Goal: Information Seeking & Learning: Learn about a topic

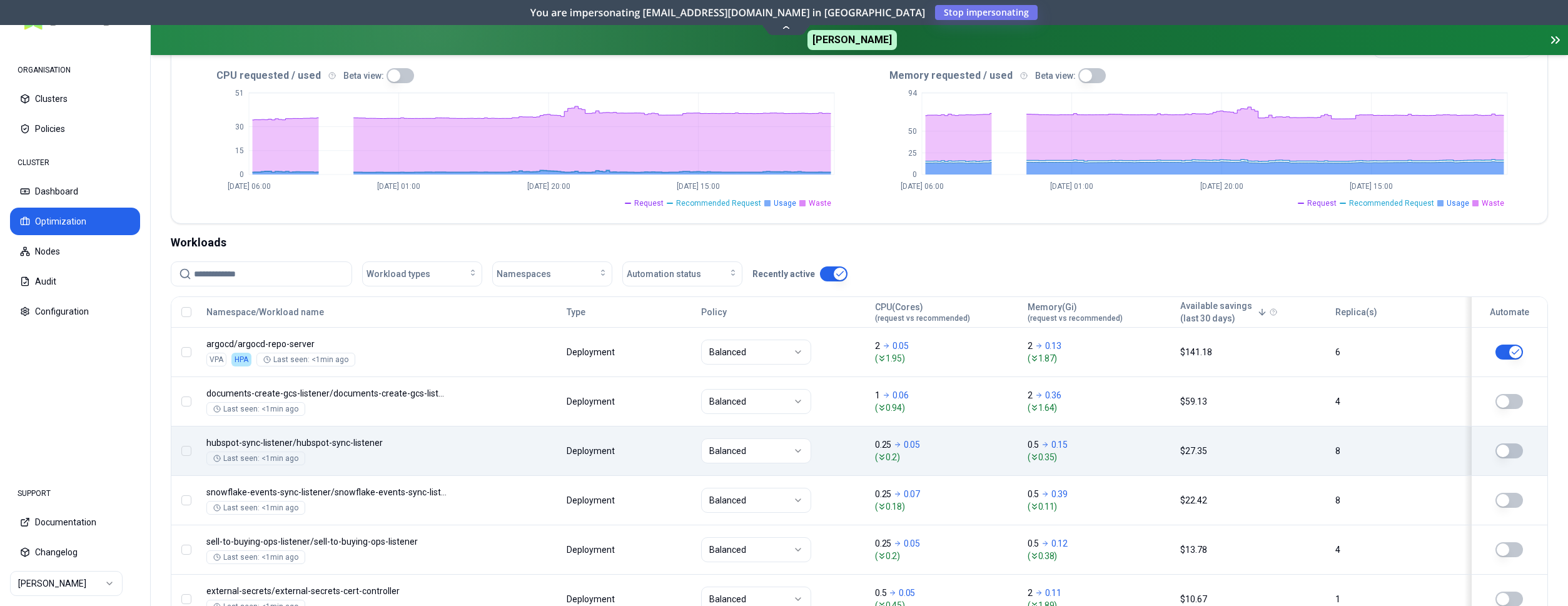
scroll to position [319, 0]
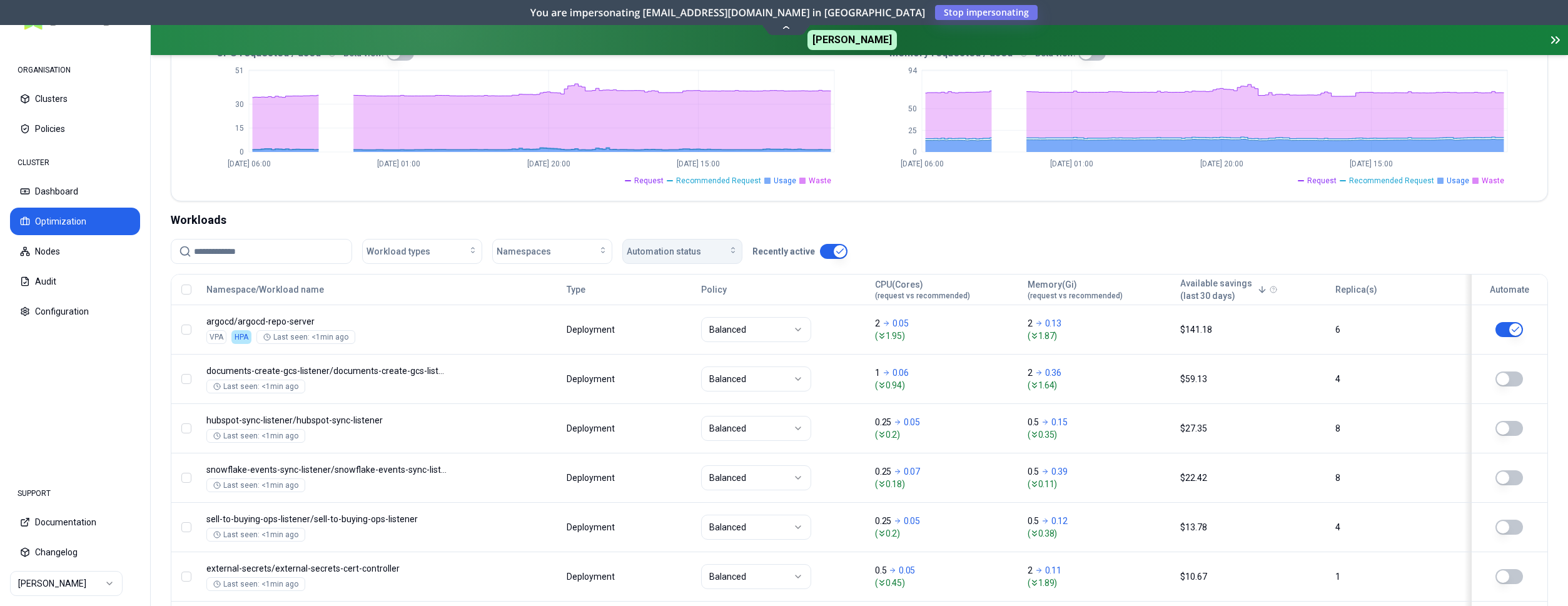
click at [685, 251] on span "Automation status" at bounding box center [663, 251] width 74 height 13
click at [686, 285] on div "on" at bounding box center [685, 280] width 118 height 20
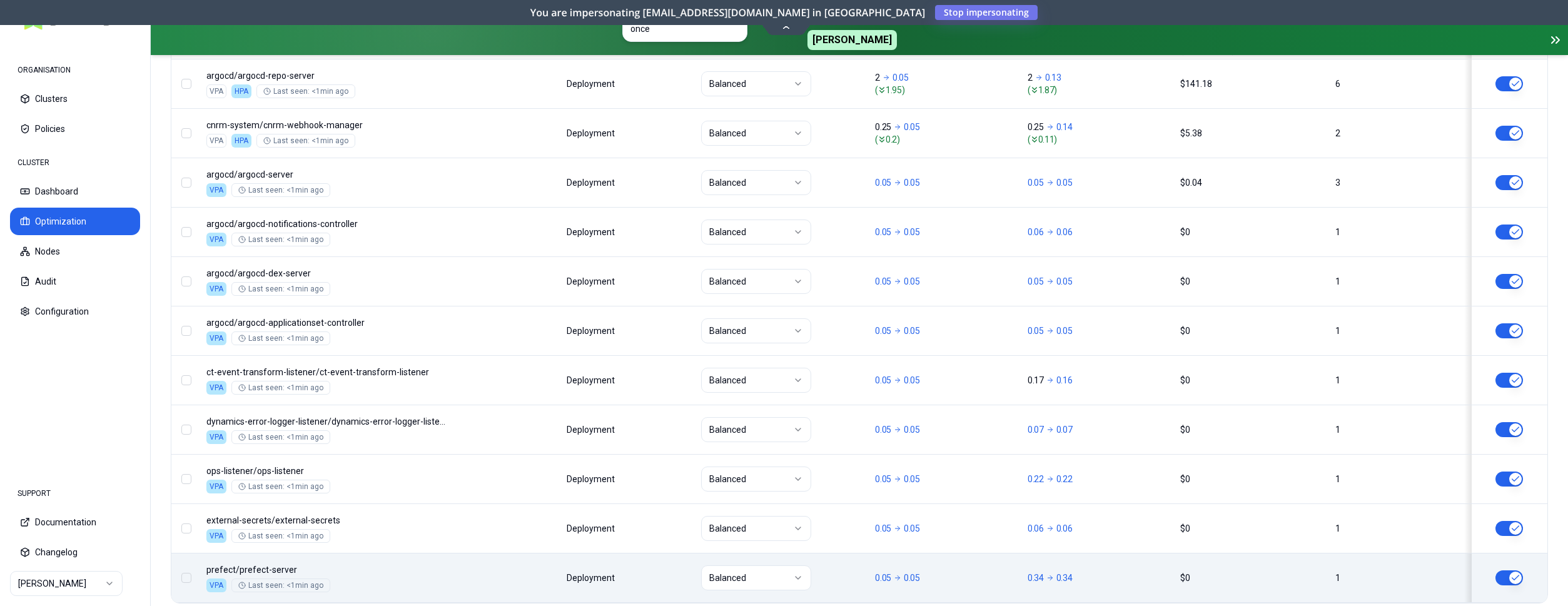
scroll to position [563, 0]
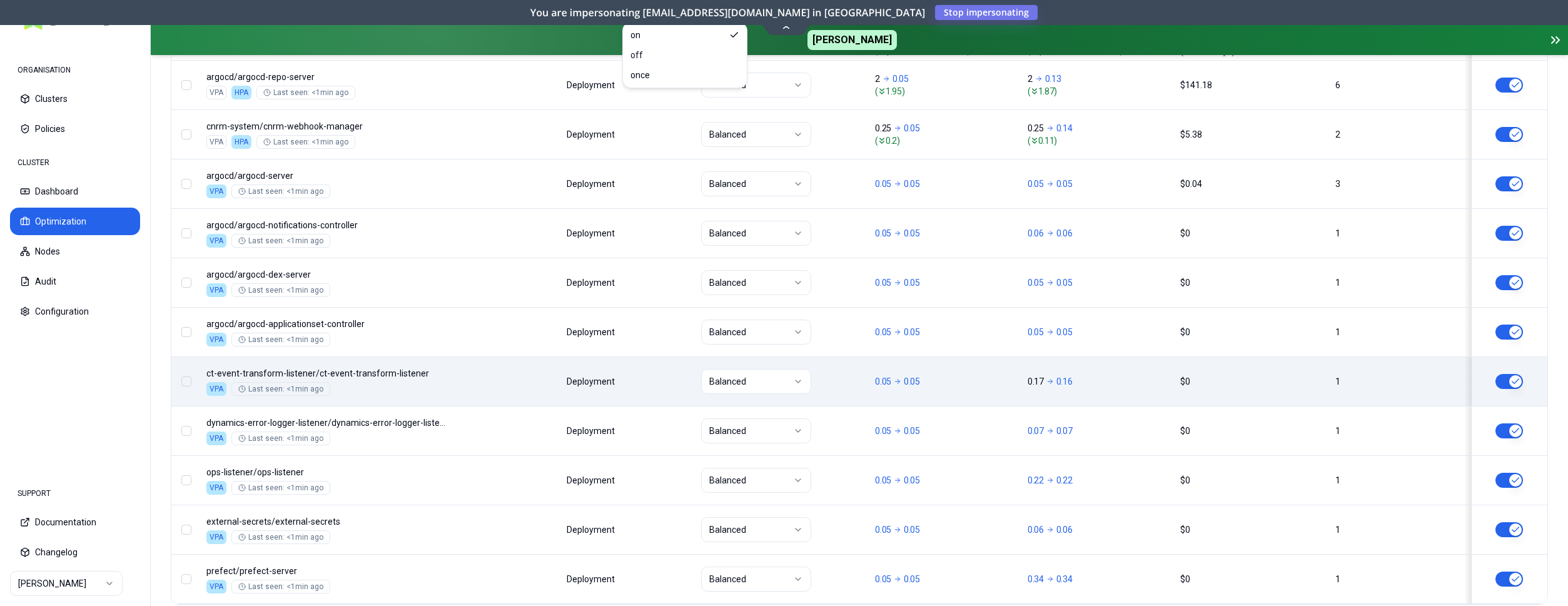
click at [479, 392] on div "Namespace/Workload name Type Policy CPU(Cores) (request vs recommended) Memory(…" at bounding box center [859, 317] width 1376 height 574
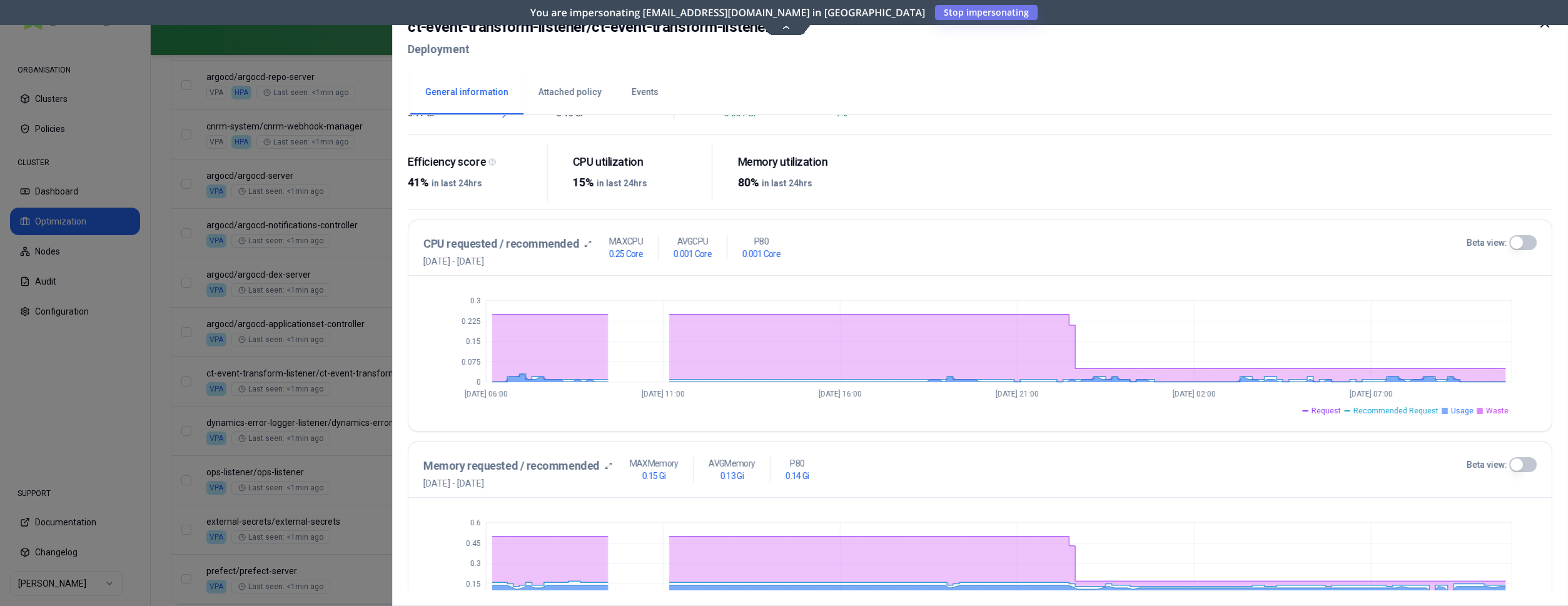
scroll to position [191, 0]
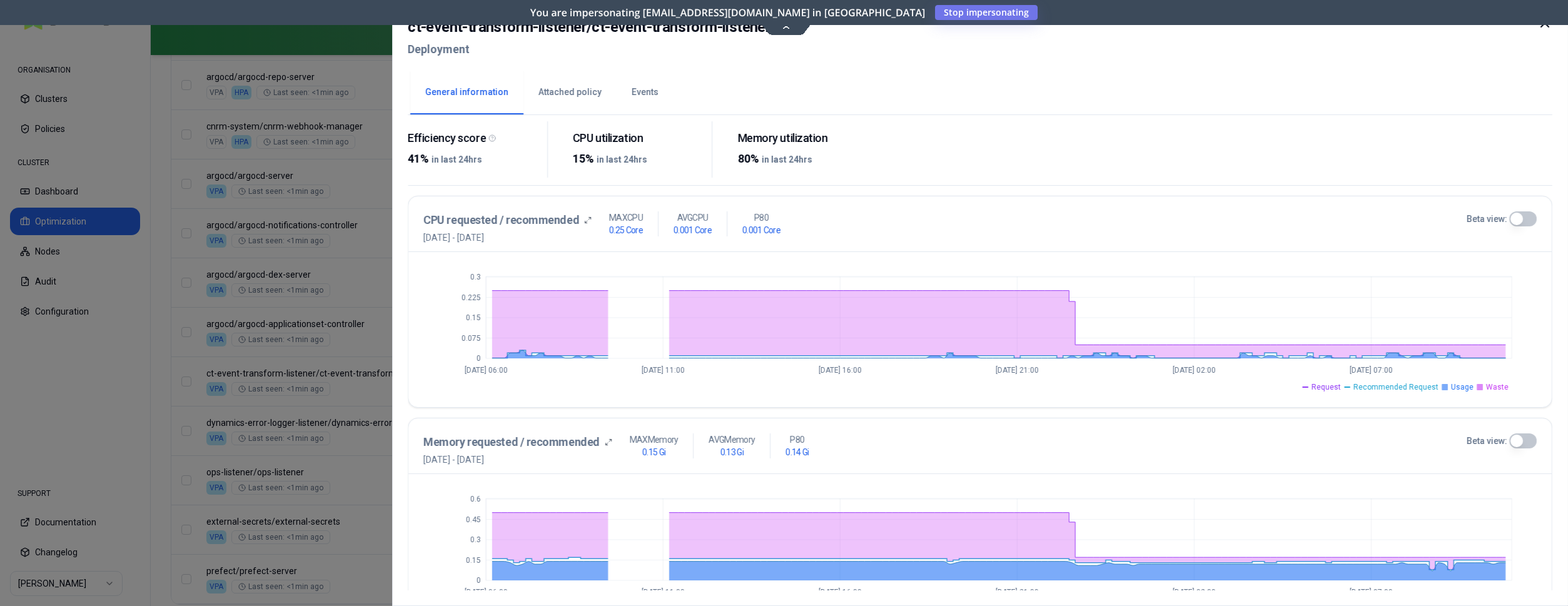
click at [347, 168] on div at bounding box center [784, 303] width 1568 height 606
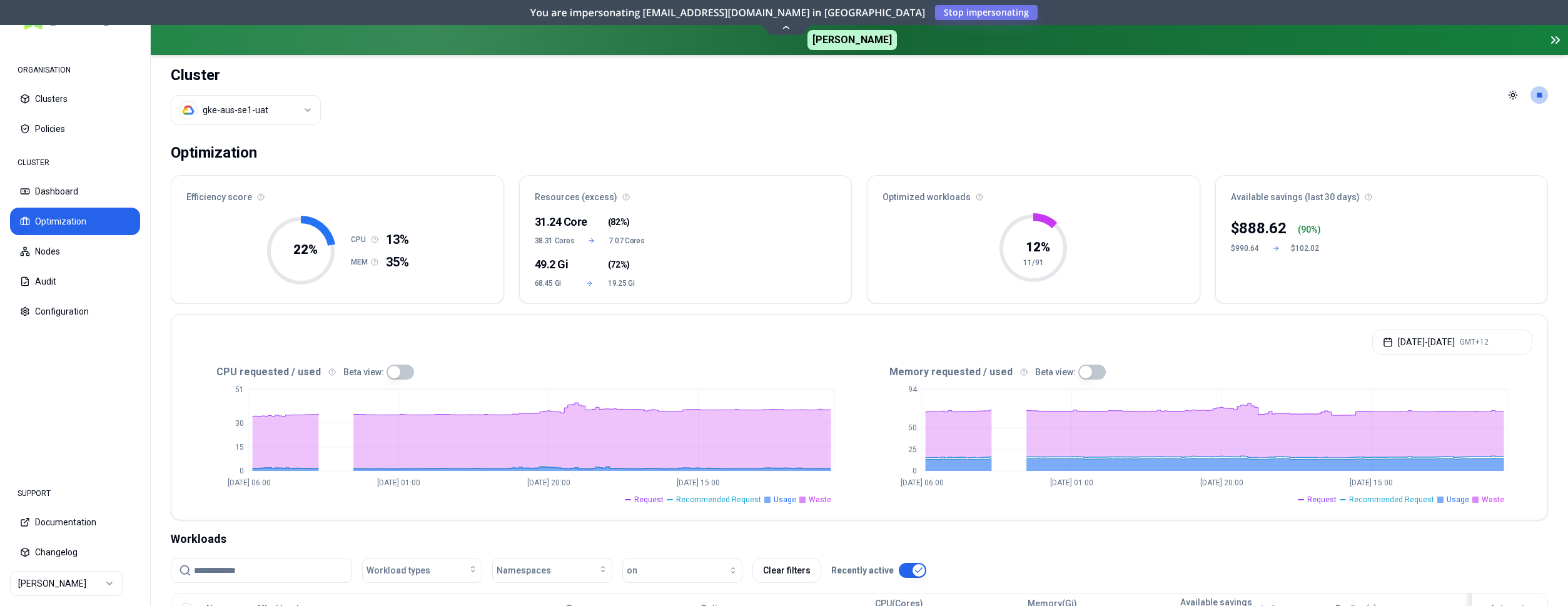
drag, startPoint x: 1352, startPoint y: 226, endPoint x: 1322, endPoint y: 227, distance: 30.0
click at [1322, 227] on div "$ 888.62 ( 90 %) $990.64 $102.02" at bounding box center [1382, 257] width 332 height 93
click at [1324, 227] on div "$ 888.62 ( 90 %) $990.64 $102.02" at bounding box center [1382, 257] width 332 height 93
click at [229, 109] on html "ORGANISATION Clusters Policies CLUSTER Dashboard Optimization Nodes Audit Confi…" at bounding box center [784, 303] width 1568 height 606
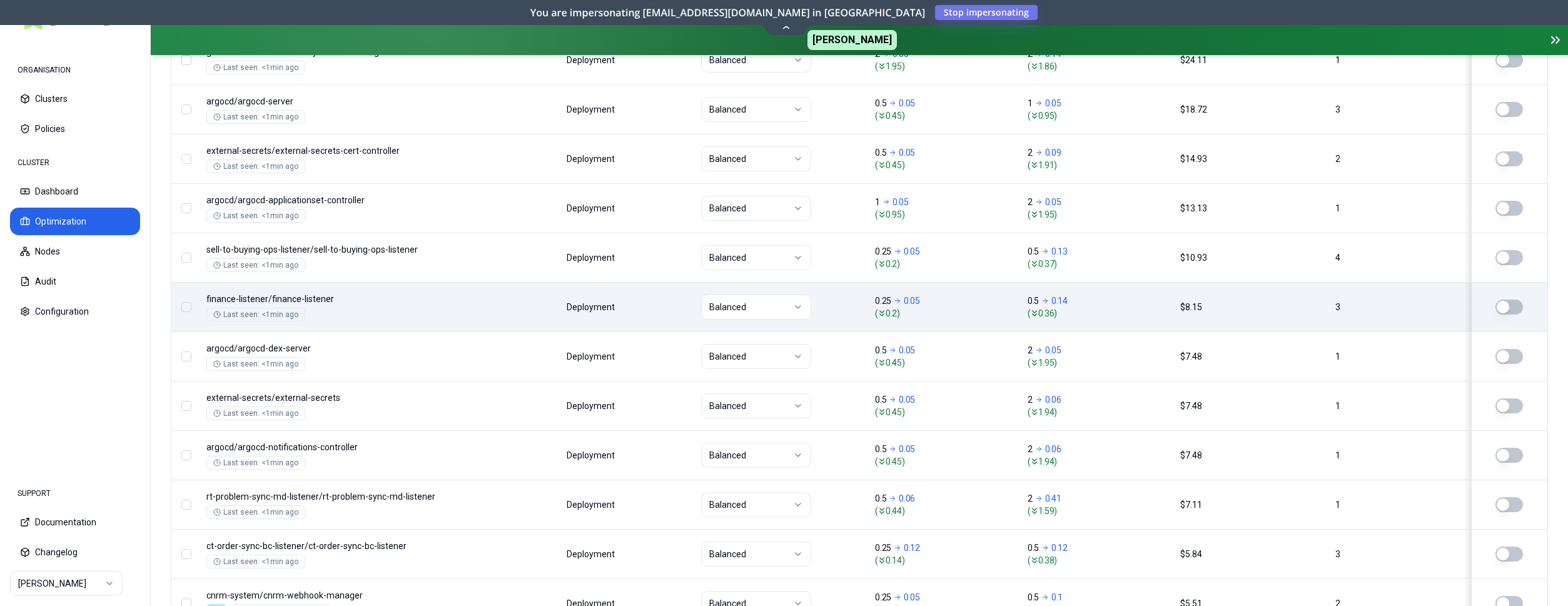
scroll to position [418, 0]
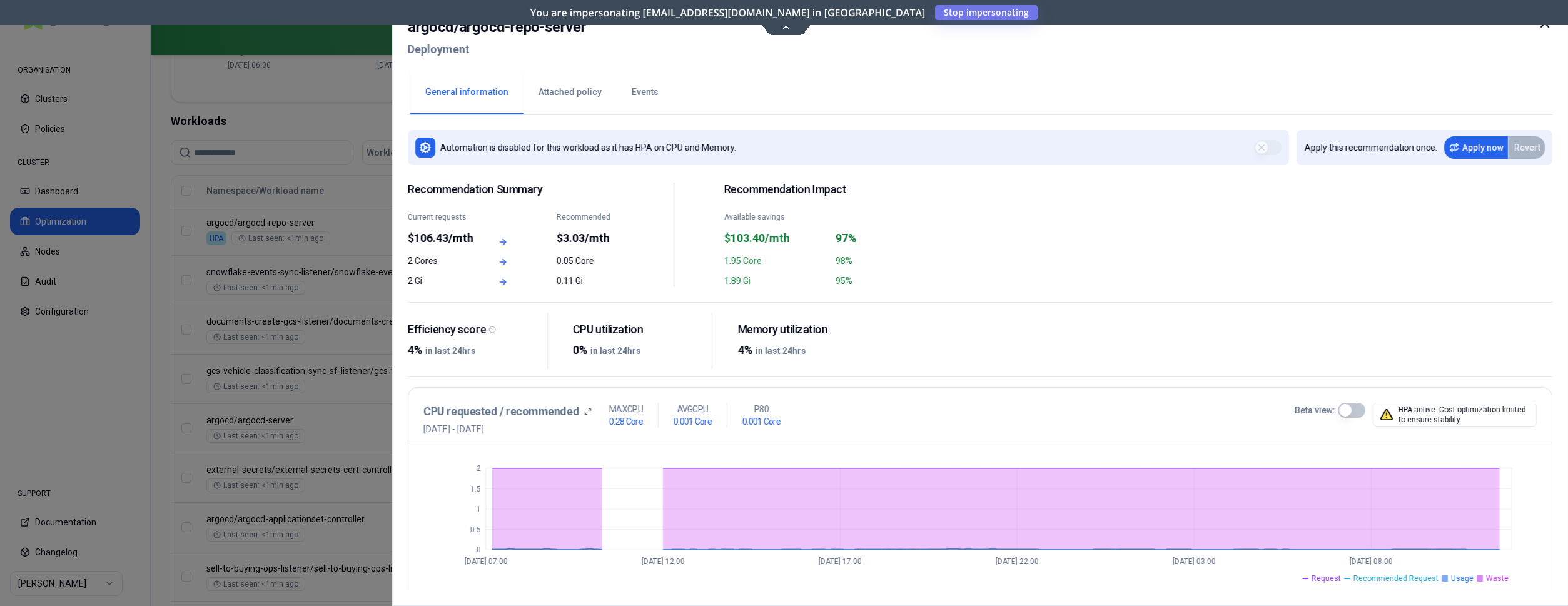
click at [285, 93] on div at bounding box center [784, 303] width 1568 height 606
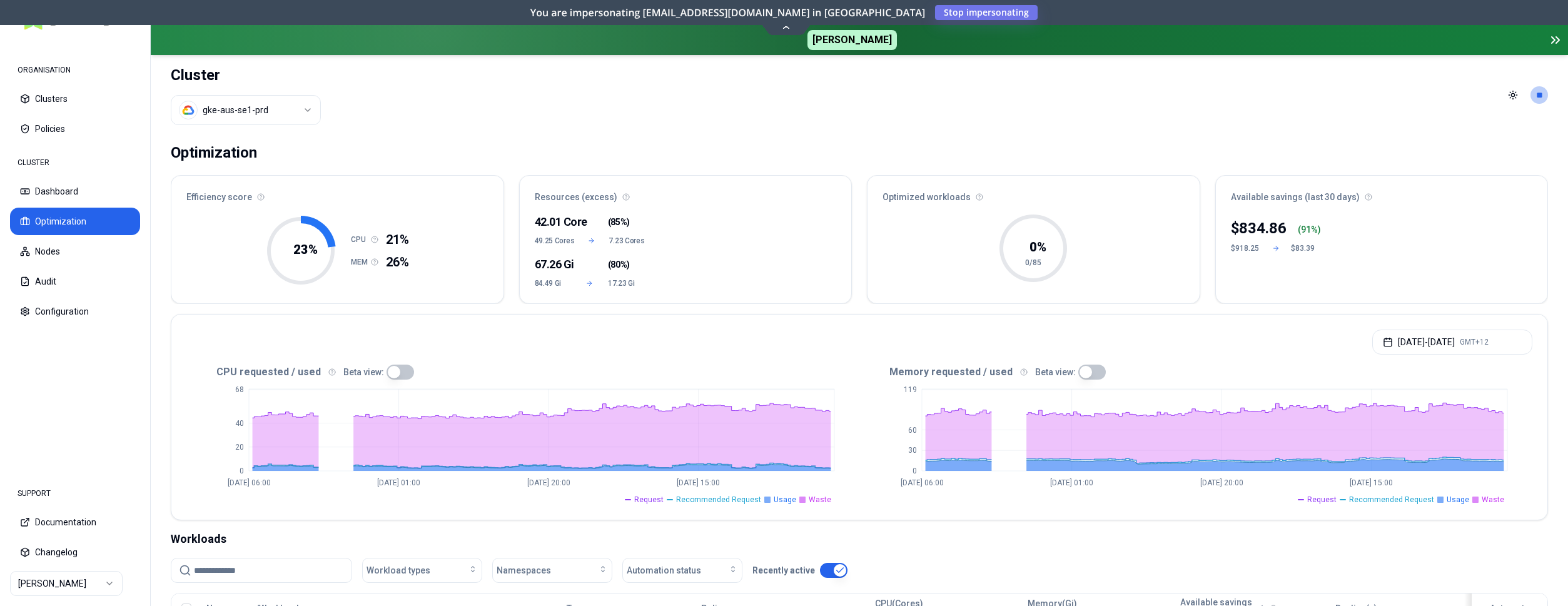
click at [259, 110] on html "ORGANISATION Clusters Policies CLUSTER Dashboard Optimization Nodes Audit Confi…" at bounding box center [784, 303] width 1568 height 606
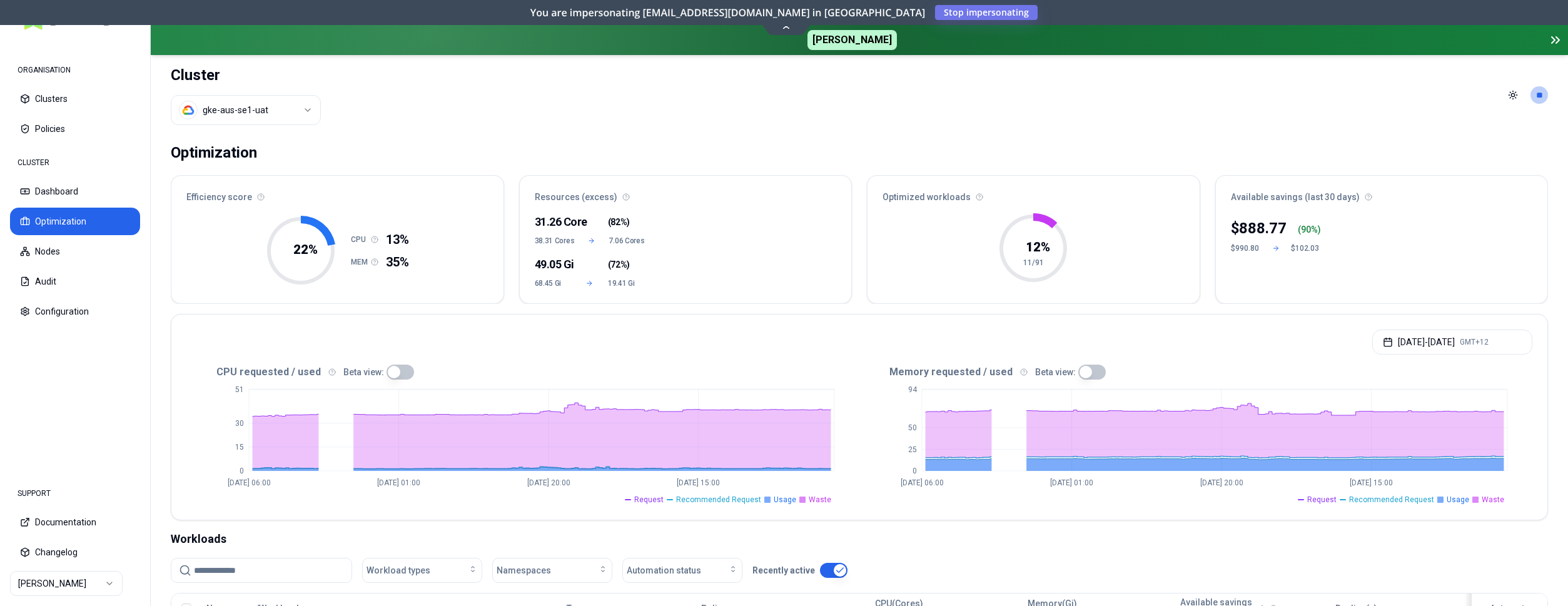
click at [265, 13] on div "You are impersonating [EMAIL_ADDRESS][DOMAIN_NAME] in [PERSON_NAME] Stop impers…" at bounding box center [784, 13] width 1568 height 25
